Goal: Navigation & Orientation: Find specific page/section

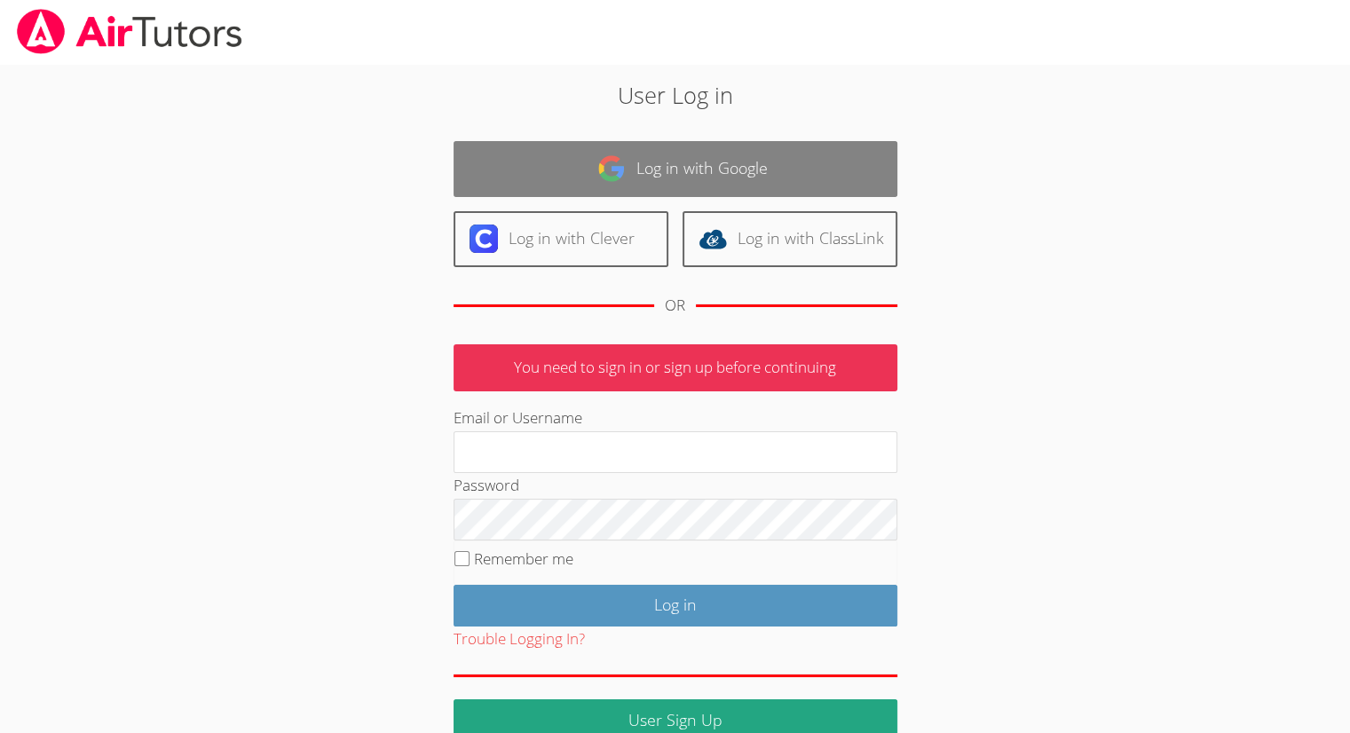
drag, startPoint x: 0, startPoint y: 0, endPoint x: 649, endPoint y: 182, distance: 673.7
click at [649, 182] on link "Log in with Google" at bounding box center [675, 169] width 444 height 56
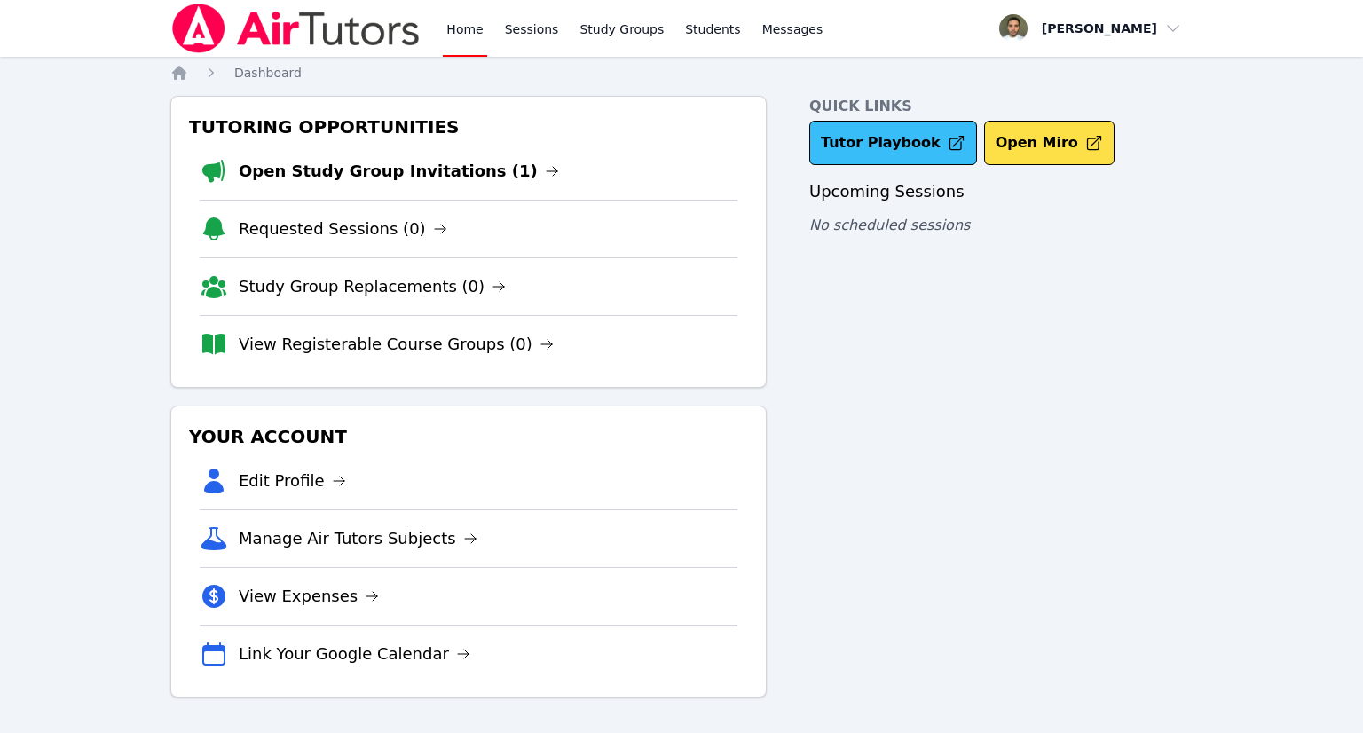
click at [863, 146] on link "Tutor Playbook" at bounding box center [893, 143] width 168 height 44
